Goal: Task Accomplishment & Management: Manage account settings

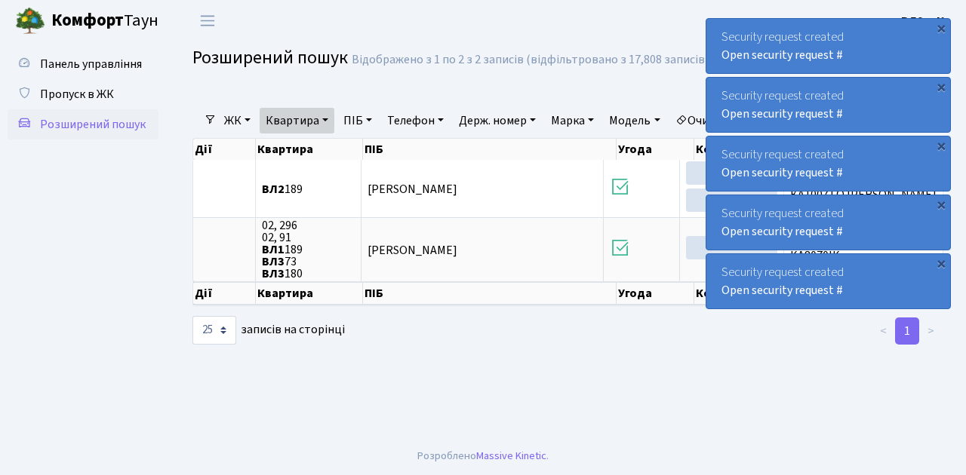
select select "25"
click at [63, 93] on span "Пропуск в ЖК" at bounding box center [77, 94] width 74 height 17
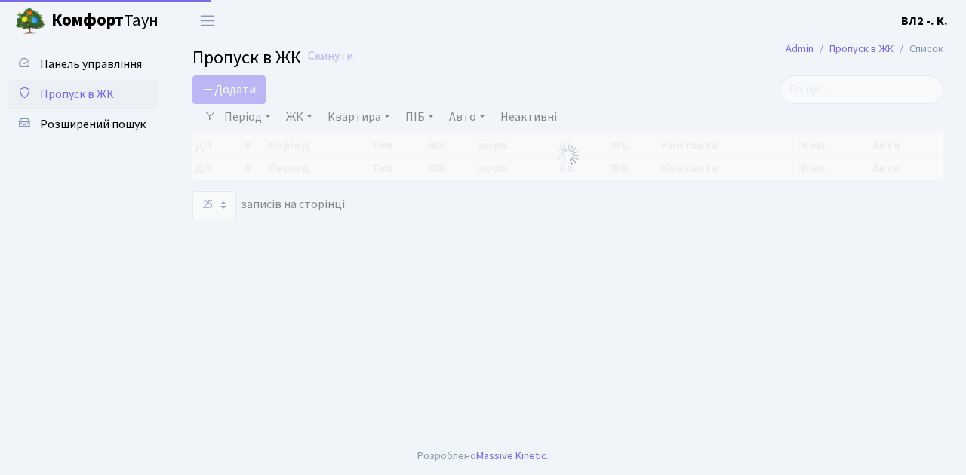
select select "25"
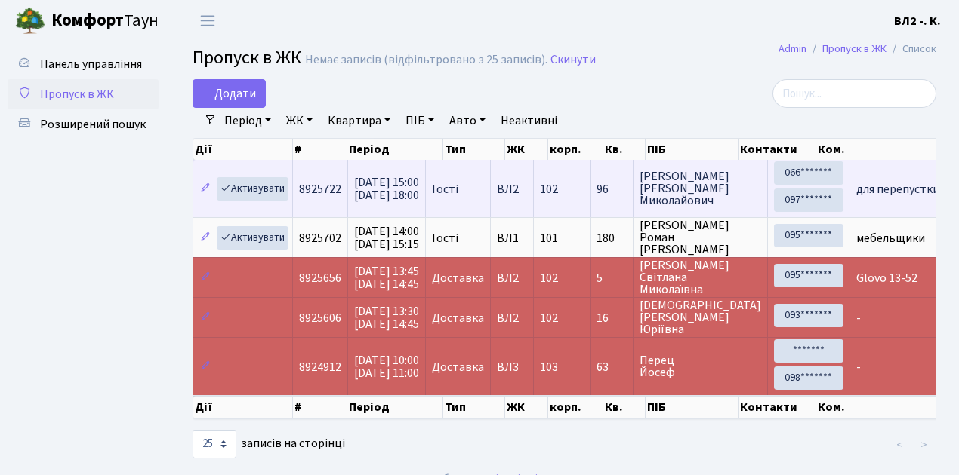
click at [631, 212] on td "96" at bounding box center [611, 188] width 43 height 57
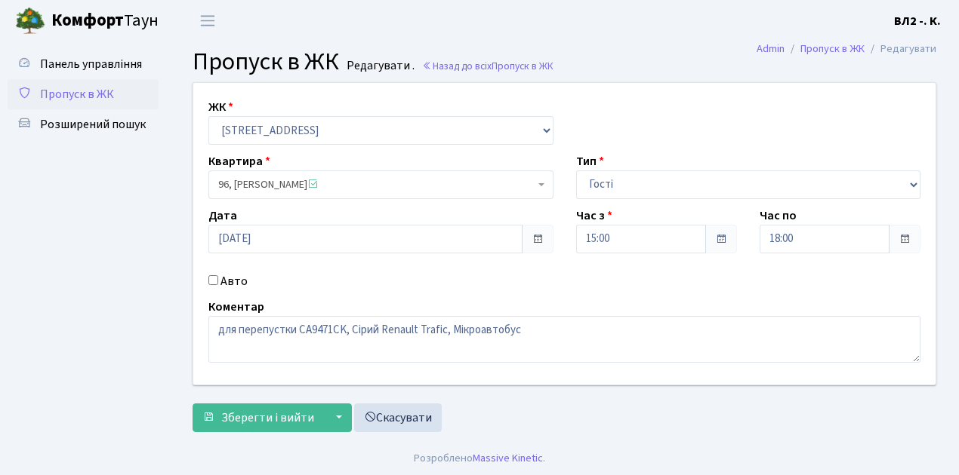
click at [119, 174] on ul "Панель управління Пропуск в ЖК Розширений пошук" at bounding box center [83, 240] width 151 height 383
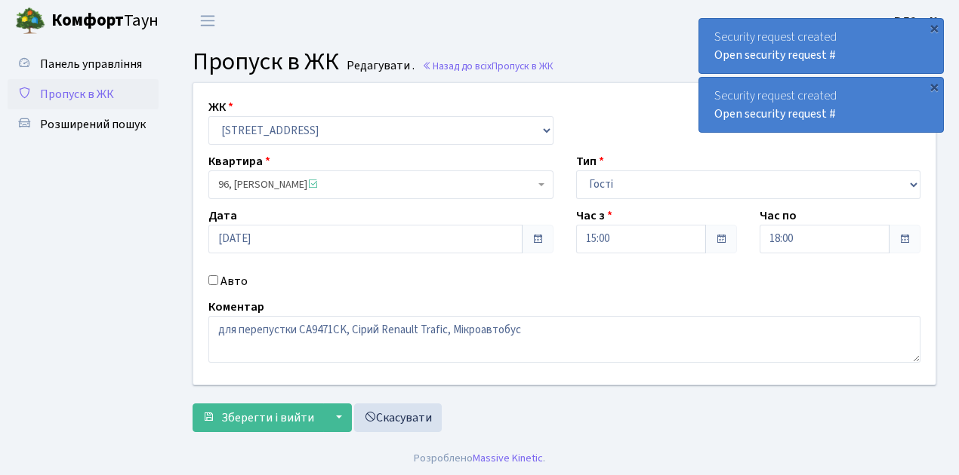
click at [62, 94] on span "Пропуск в ЖК" at bounding box center [77, 94] width 74 height 17
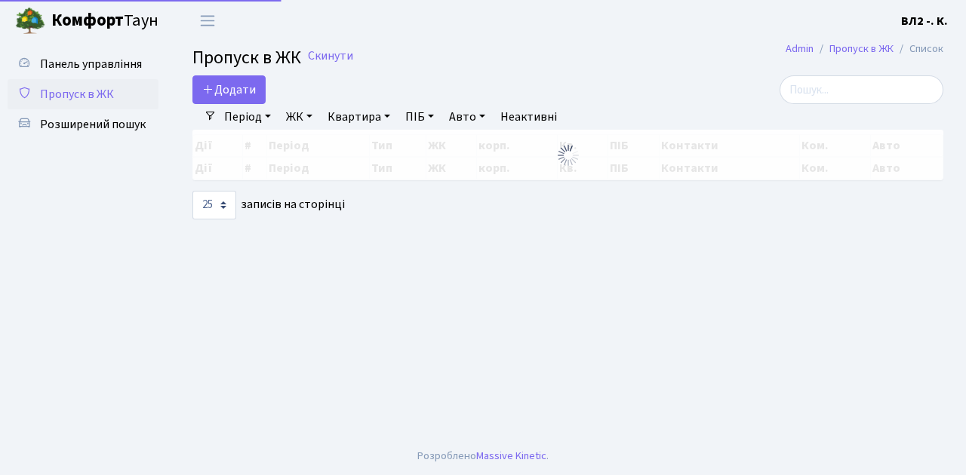
select select "25"
